Goal: Task Accomplishment & Management: Use online tool/utility

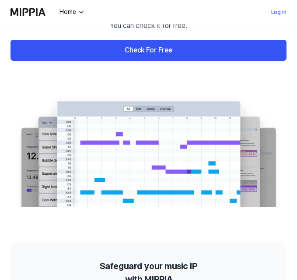
scroll to position [60, 0]
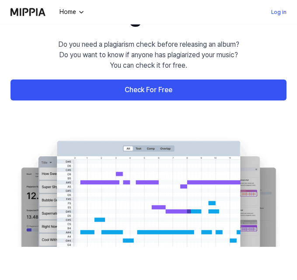
click at [97, 100] on link "Check For Free" at bounding box center [148, 90] width 276 height 21
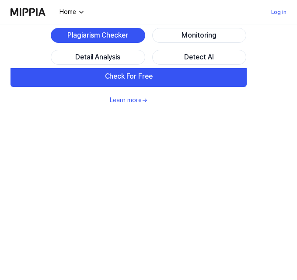
scroll to position [573, 0]
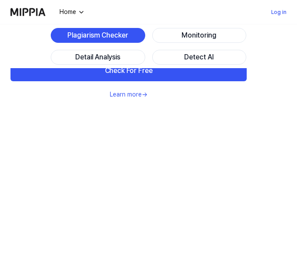
click at [201, 81] on link "Check For Free" at bounding box center [128, 70] width 236 height 21
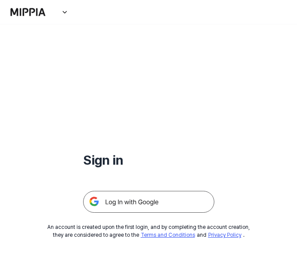
click at [136, 209] on img at bounding box center [148, 202] width 131 height 22
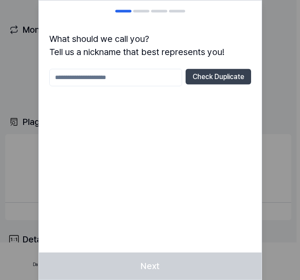
click at [138, 86] on div "Check Duplicate" at bounding box center [150, 114] width 202 height 91
click at [134, 78] on input "text" at bounding box center [115, 77] width 133 height 17
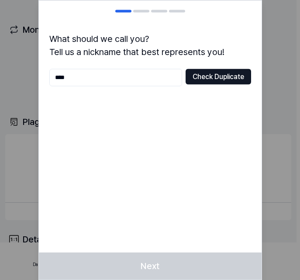
type input "****"
click at [225, 77] on button "Check Duplicate" at bounding box center [219, 77] width 66 height 16
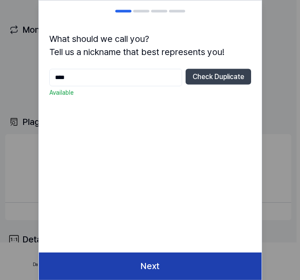
click at [133, 261] on button "Next" at bounding box center [150, 265] width 223 height 27
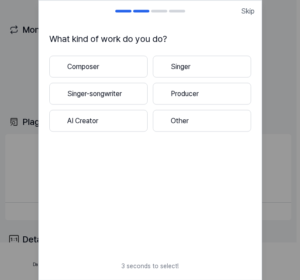
click at [174, 96] on button "Producer" at bounding box center [202, 94] width 98 height 22
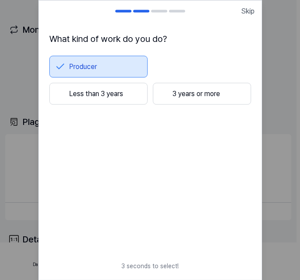
click at [100, 98] on button "Less than 3 years" at bounding box center [98, 94] width 98 height 22
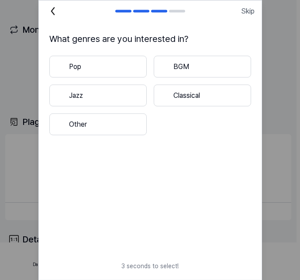
click at [113, 57] on button "Pop" at bounding box center [97, 66] width 97 height 22
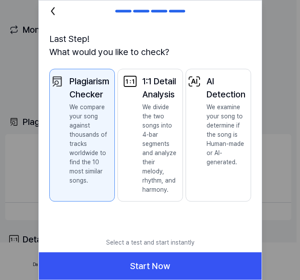
click at [136, 91] on div at bounding box center [130, 134] width 14 height 120
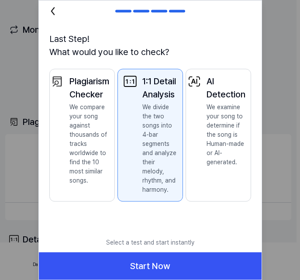
click at [86, 97] on div "Plagiarism Checker" at bounding box center [89, 87] width 40 height 26
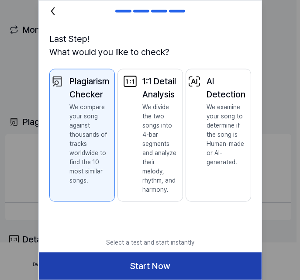
click at [152, 267] on button "Start Now" at bounding box center [150, 265] width 223 height 27
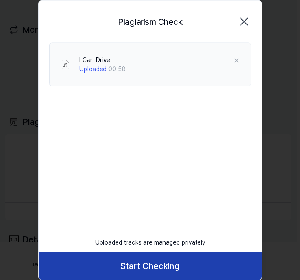
click at [198, 267] on button "Start Checking" at bounding box center [150, 265] width 223 height 27
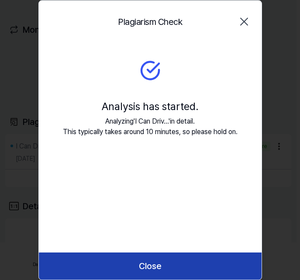
click at [198, 267] on button "Close" at bounding box center [150, 265] width 223 height 27
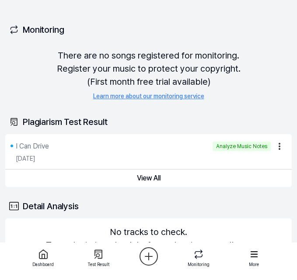
click at [40, 147] on div "I Can Drive" at bounding box center [32, 146] width 33 height 10
click at [32, 144] on div "I Can Drive" at bounding box center [32, 146] width 33 height 10
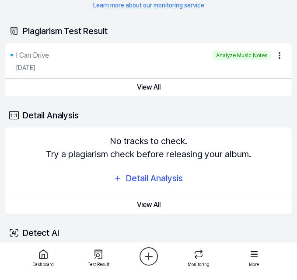
scroll to position [87, 0]
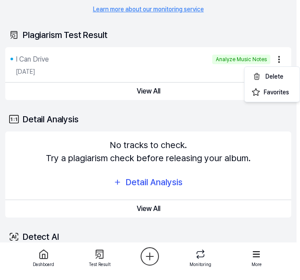
click at [281, 63] on html "Dashboard Pricing Update Contact Emmy Dashboard Plagiarism Checker Detail Anays…" at bounding box center [150, 53] width 300 height 280
click at [148, 42] on html "Dashboard Pricing Update Contact Emmy Dashboard Plagiarism Checker Detail Anays…" at bounding box center [150, 53] width 300 height 280
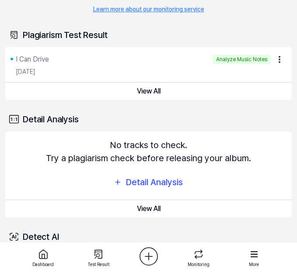
click at [18, 58] on div "I Can Drive" at bounding box center [32, 59] width 33 height 10
click at [42, 57] on div "I Can Drive" at bounding box center [32, 59] width 33 height 10
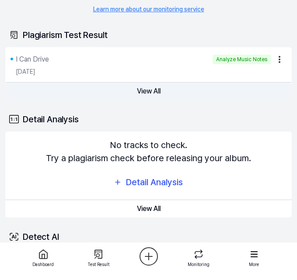
click at [158, 90] on button "View All" at bounding box center [148, 91] width 286 height 17
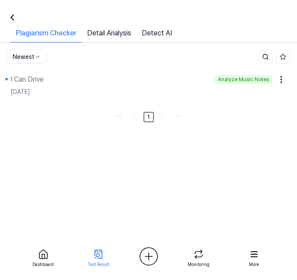
scroll to position [0, 0]
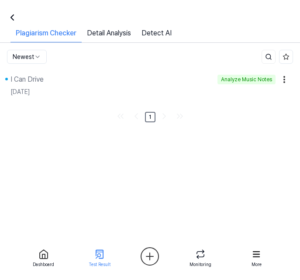
click at [35, 78] on div "I Can Drive" at bounding box center [26, 79] width 33 height 10
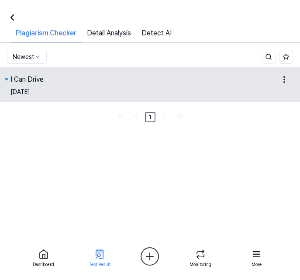
click at [31, 76] on div "I Can Drive" at bounding box center [26, 79] width 33 height 10
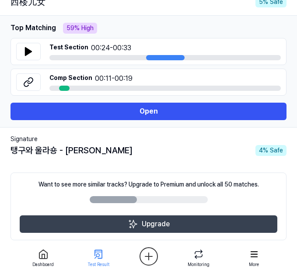
scroll to position [121, 0]
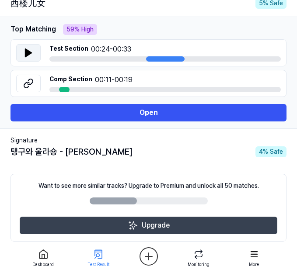
click at [28, 48] on icon at bounding box center [28, 53] width 10 height 10
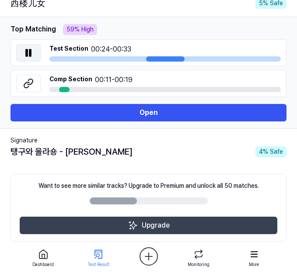
click at [29, 50] on icon at bounding box center [30, 52] width 2 height 7
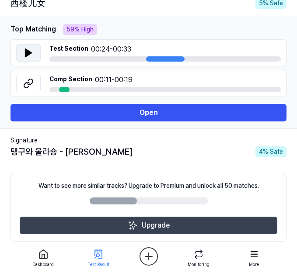
click at [29, 50] on icon at bounding box center [28, 53] width 10 height 10
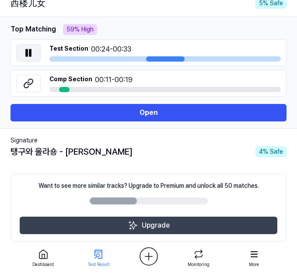
click at [29, 50] on icon at bounding box center [30, 52] width 2 height 7
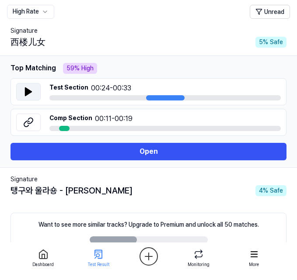
scroll to position [83, 0]
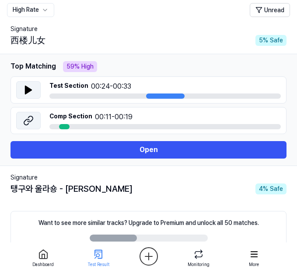
click at [31, 115] on icon at bounding box center [28, 120] width 10 height 10
click at [151, 197] on td "Signature 탱구와 울라숑 - 샤랄랄라 4 % Safe" at bounding box center [148, 184] width 297 height 37
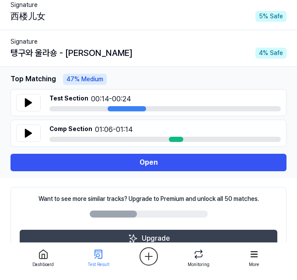
scroll to position [111, 0]
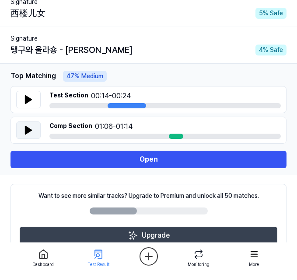
click at [17, 127] on button at bounding box center [28, 129] width 24 height 17
click at [27, 103] on icon at bounding box center [28, 99] width 10 height 10
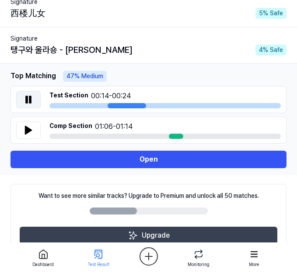
click at [30, 100] on icon at bounding box center [30, 99] width 2 height 7
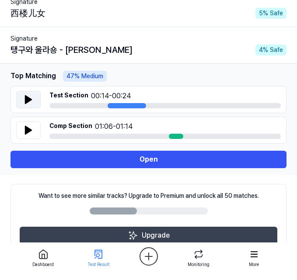
click at [30, 100] on icon at bounding box center [28, 100] width 6 height 8
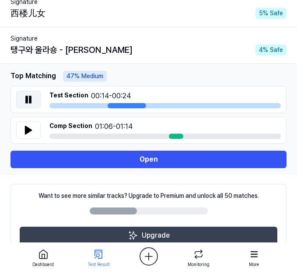
scroll to position [155, 0]
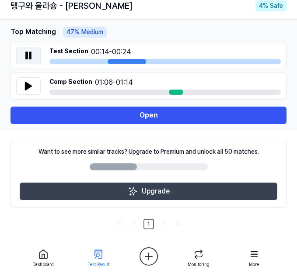
click at [34, 58] on button at bounding box center [28, 55] width 24 height 17
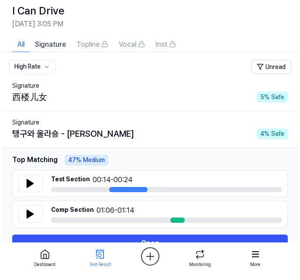
scroll to position [0, 0]
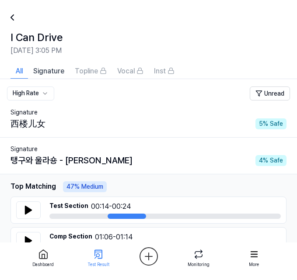
click at [11, 18] on icon at bounding box center [12, 17] width 3 height 5
